Goal: Find contact information: Find contact information

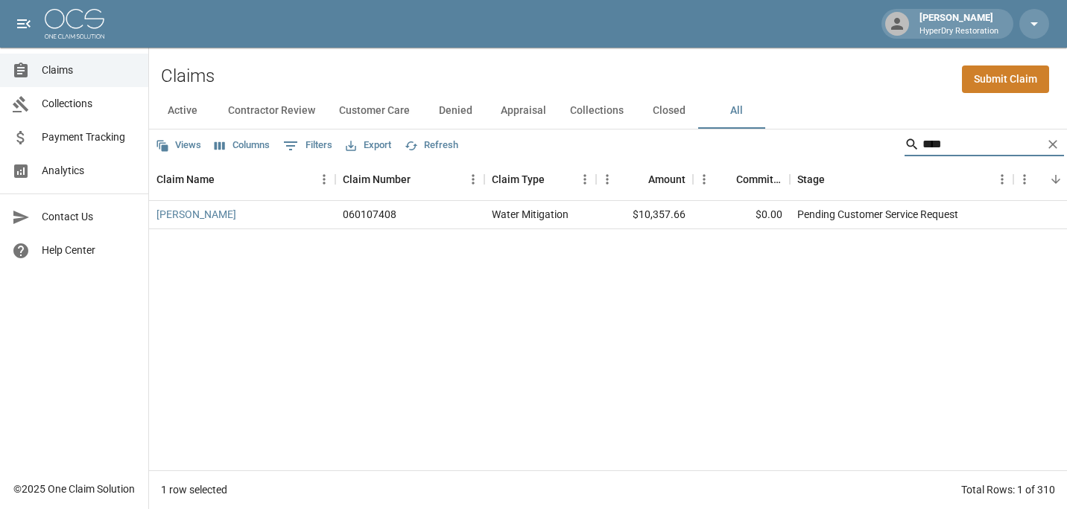
type input "****"
drag, startPoint x: 405, startPoint y: 216, endPoint x: 333, endPoint y: 217, distance: 72.3
click at [333, 217] on div "Davis, David 060107408 Water Mitigation $10,357.66 $0.00 Pending Customer Servi…" at bounding box center [845, 215] width 1393 height 28
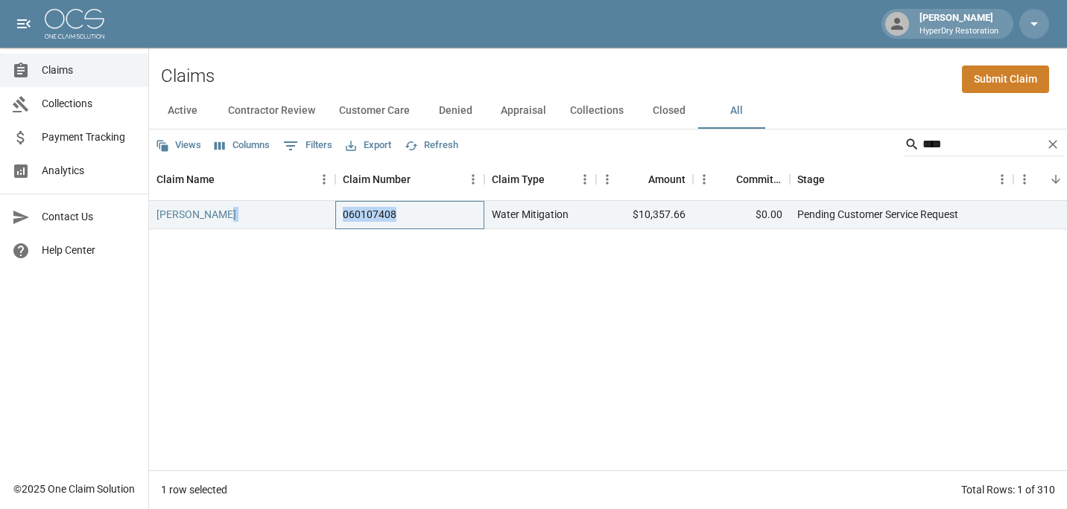
copy div "060107408"
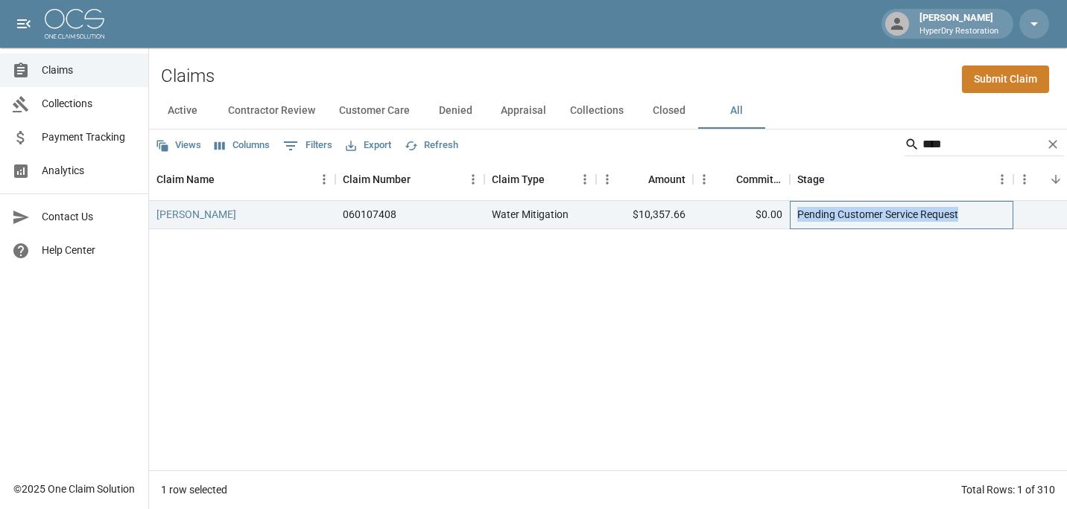
drag, startPoint x: 795, startPoint y: 214, endPoint x: 967, endPoint y: 216, distance: 172.1
click at [967, 216] on div "Pending Customer Service Request" at bounding box center [901, 215] width 223 height 28
copy div "Pending Customer Service Request"
click at [182, 215] on link "[PERSON_NAME]" at bounding box center [196, 214] width 80 height 15
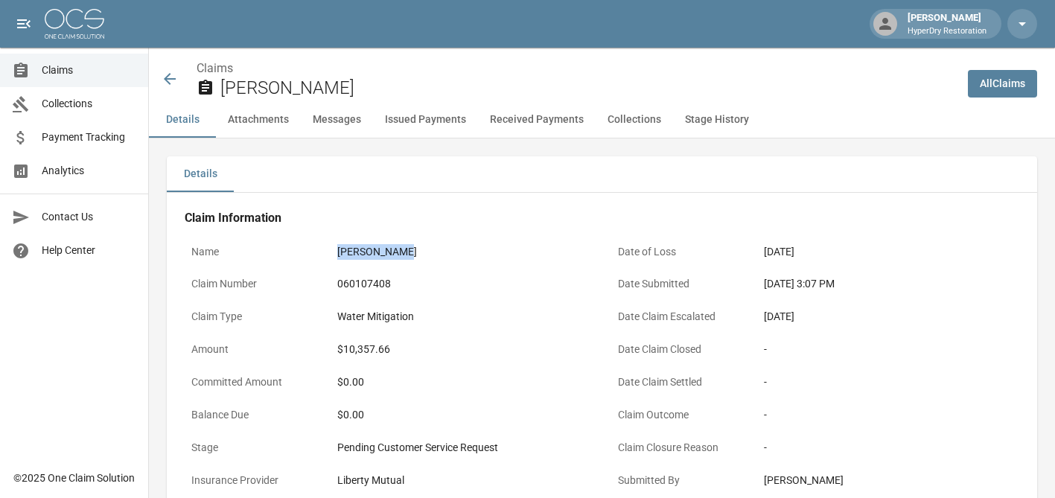
drag, startPoint x: 338, startPoint y: 250, endPoint x: 418, endPoint y: 254, distance: 79.8
click at [418, 254] on div "[PERSON_NAME]" at bounding box center [462, 252] width 250 height 16
copy div "[PERSON_NAME]"
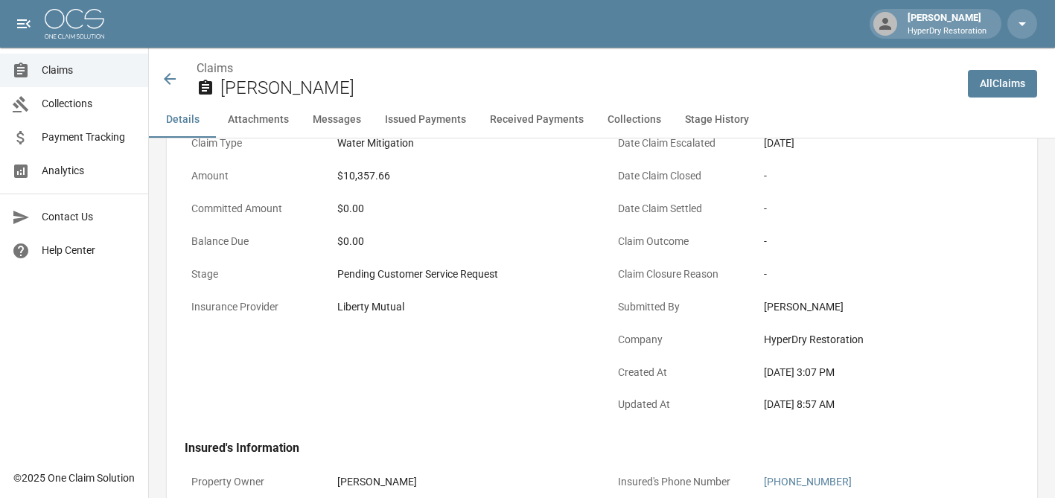
scroll to position [347, 0]
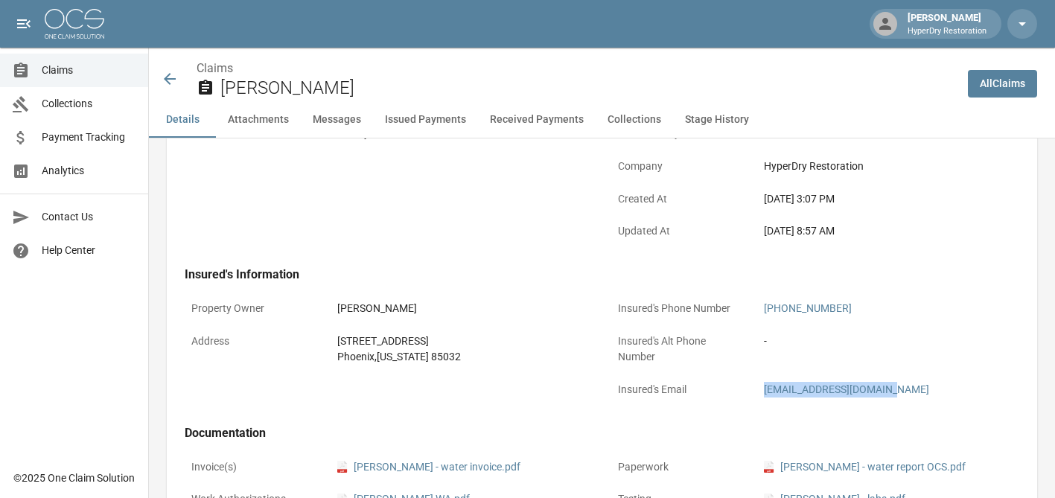
drag, startPoint x: 909, startPoint y: 390, endPoint x: 771, endPoint y: 398, distance: 138.0
click at [771, 398] on div "[EMAIL_ADDRESS][DOMAIN_NAME]" at bounding box center [888, 389] width 263 height 29
copy link "[EMAIL_ADDRESS][DOMAIN_NAME]"
